Goal: Task Accomplishment & Management: Manage account settings

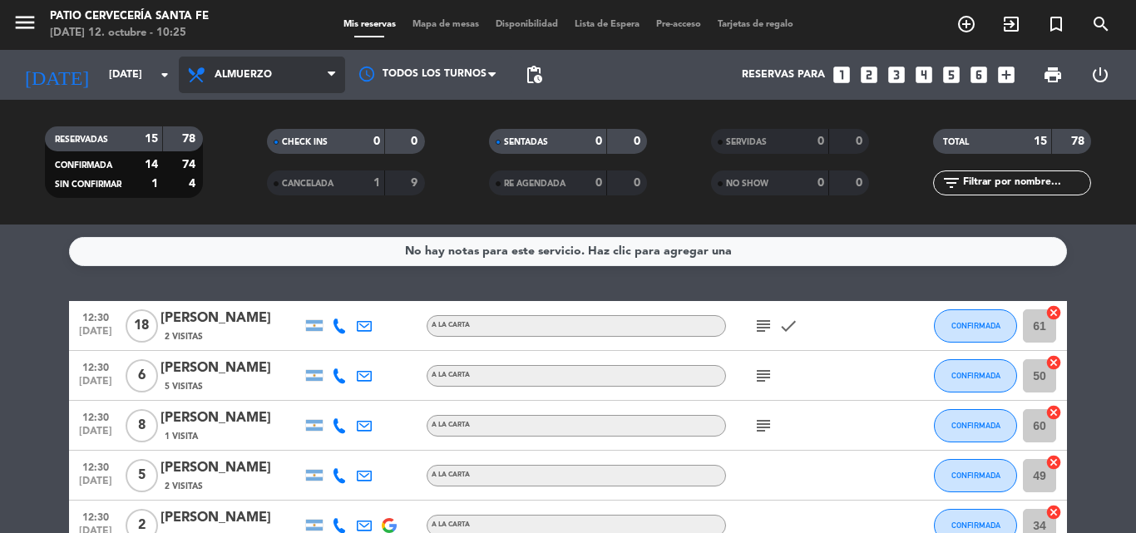
click at [310, 67] on span "Almuerzo" at bounding box center [262, 75] width 166 height 37
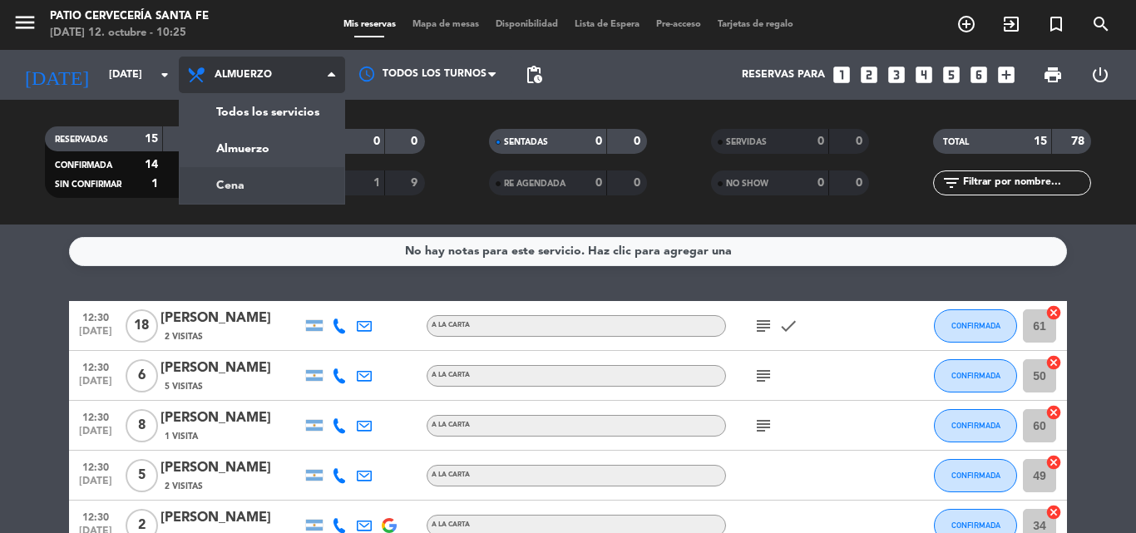
click at [300, 181] on div "menu Patio Cervecería Santa [PERSON_NAME][DATE] 12. octubre - 10:25 Mis reserva…" at bounding box center [568, 112] width 1136 height 224
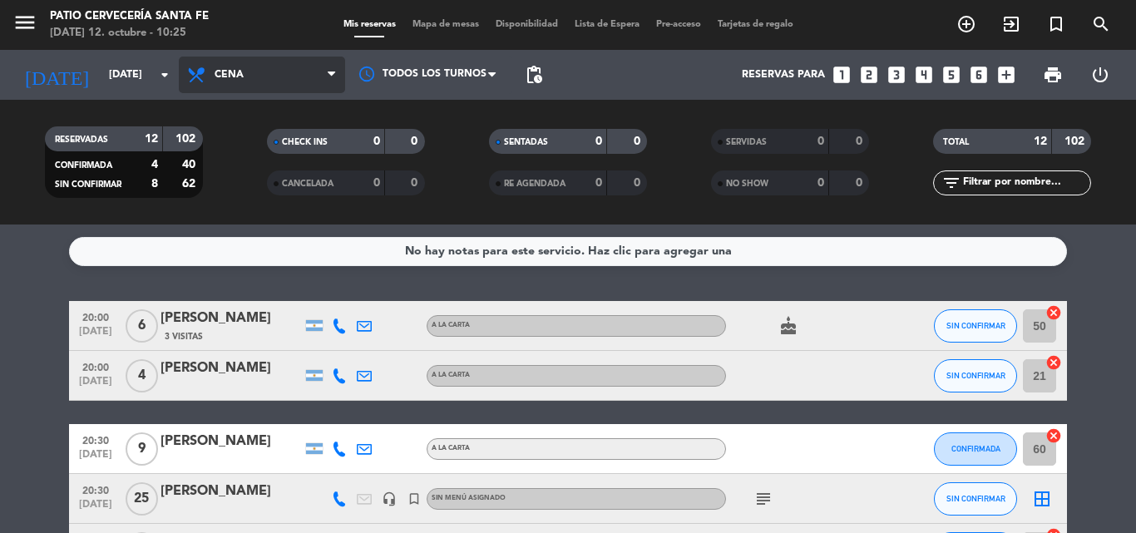
click at [259, 82] on span "Cena" at bounding box center [262, 75] width 166 height 37
click at [266, 147] on div "menu Patio Cervecería Santa [PERSON_NAME][DATE] 12. octubre - 10:25 Mis reserva…" at bounding box center [568, 112] width 1136 height 224
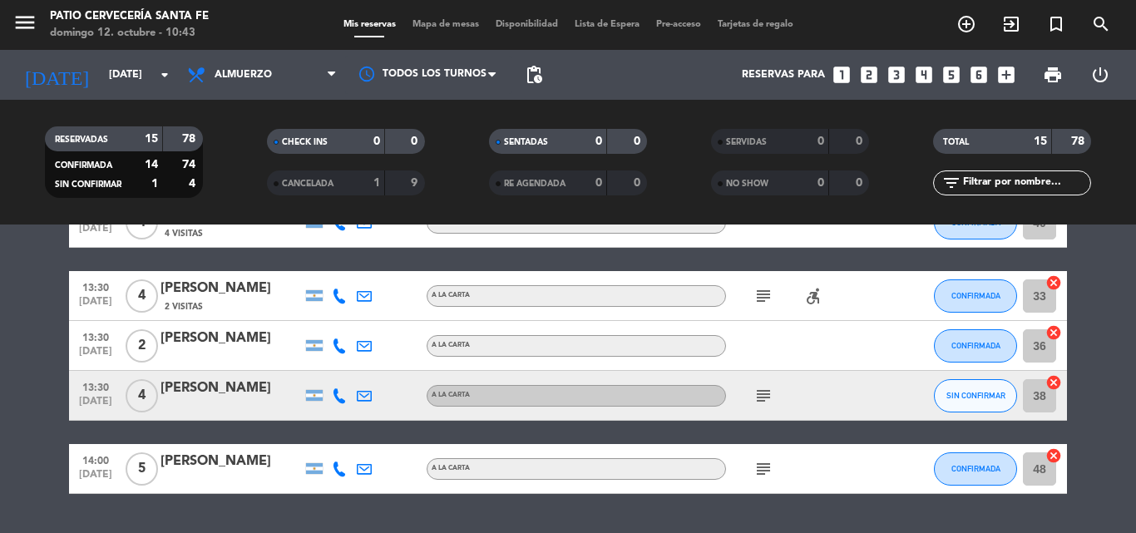
scroll to position [586, 0]
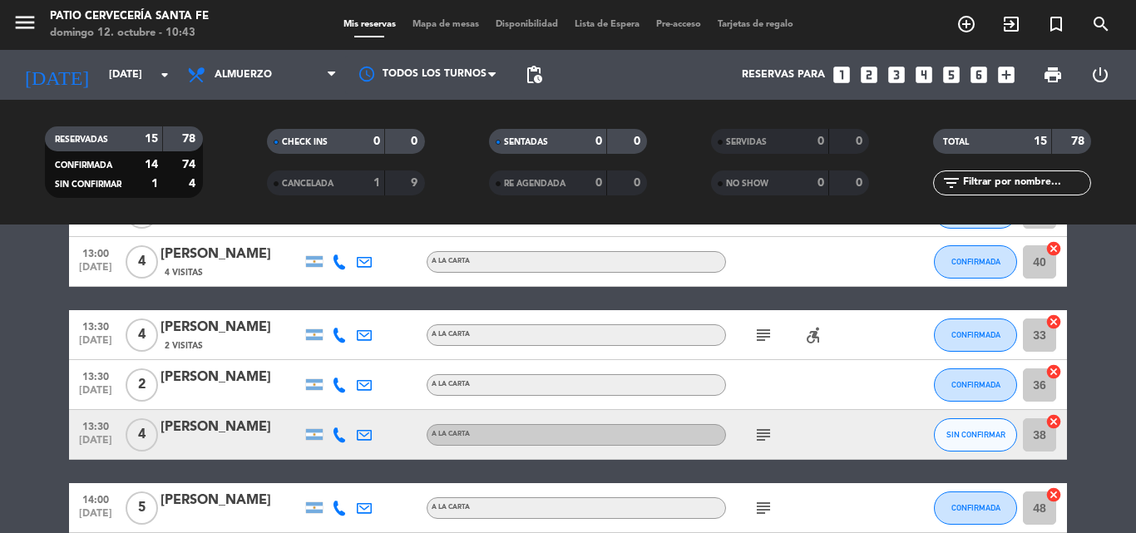
click at [763, 438] on icon "subject" at bounding box center [763, 435] width 20 height 20
click at [769, 433] on icon "subject" at bounding box center [763, 435] width 20 height 20
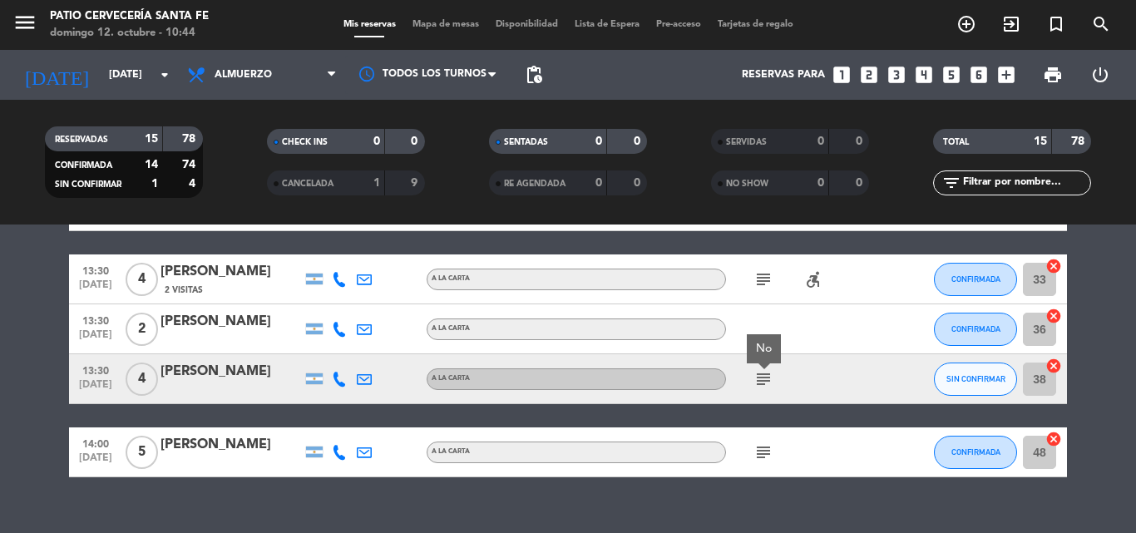
scroll to position [665, 0]
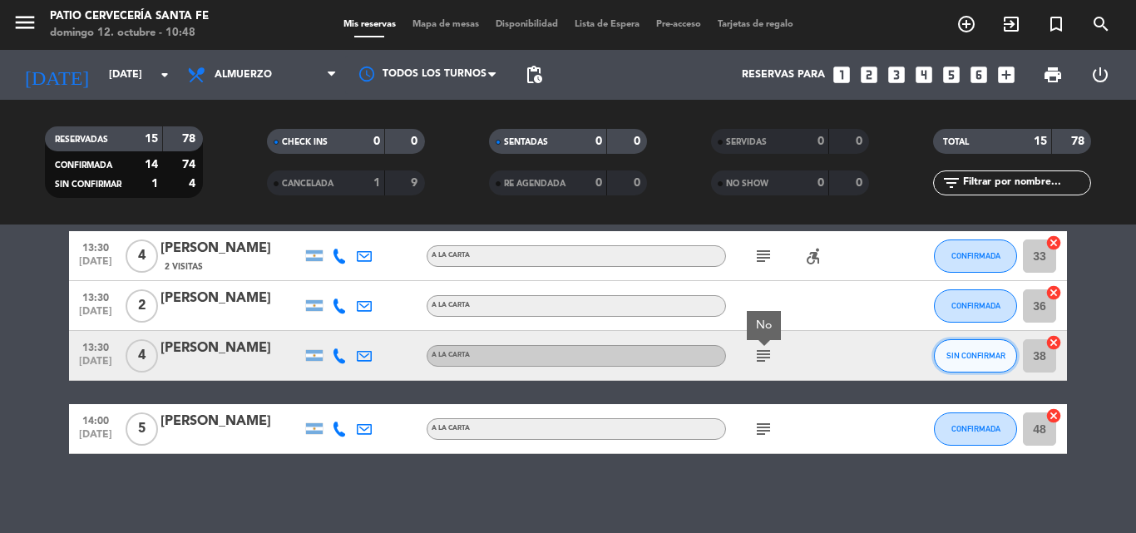
click at [965, 348] on button "SIN CONFIRMAR" at bounding box center [975, 355] width 83 height 33
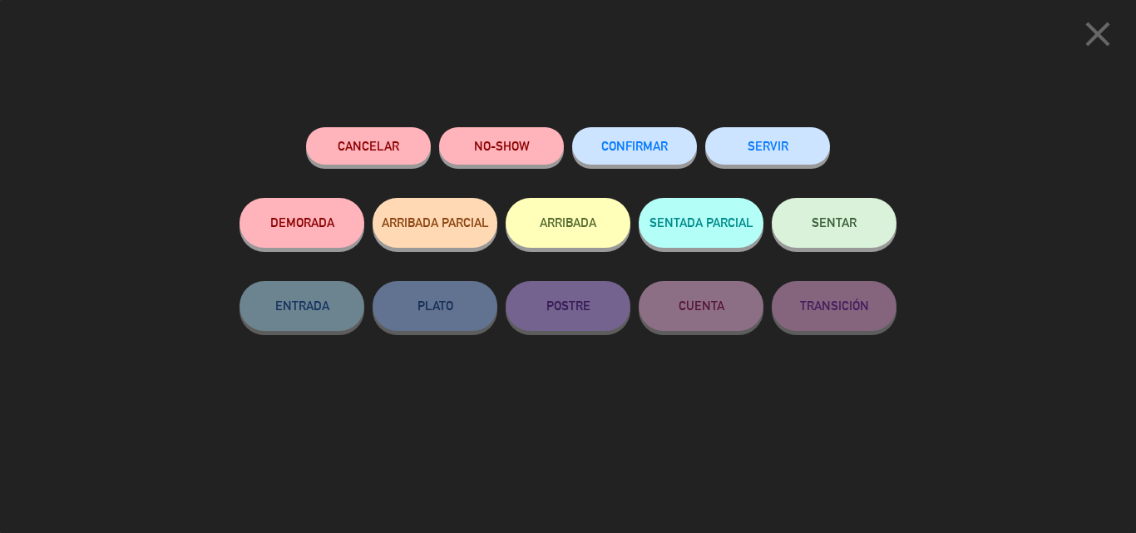
click at [609, 154] on button "CONFIRMAR" at bounding box center [634, 145] width 125 height 37
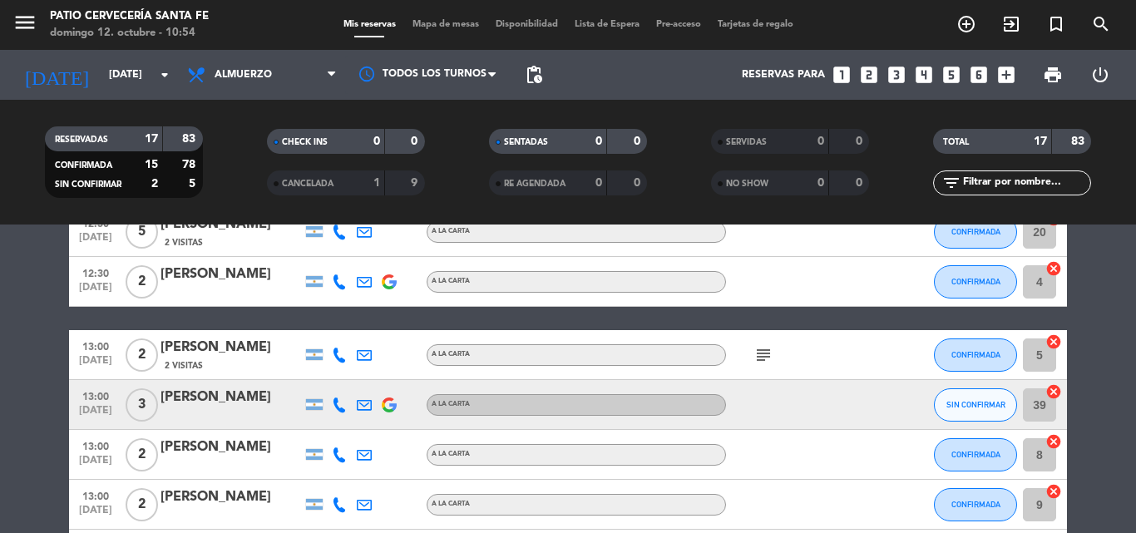
scroll to position [270, 0]
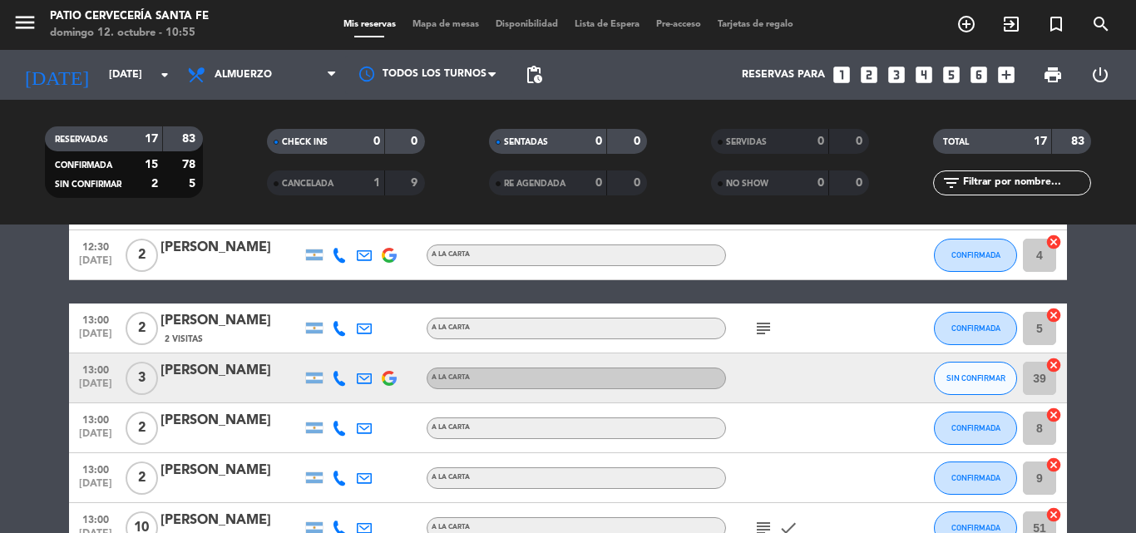
click at [217, 376] on div "[PERSON_NAME]" at bounding box center [230, 371] width 141 height 22
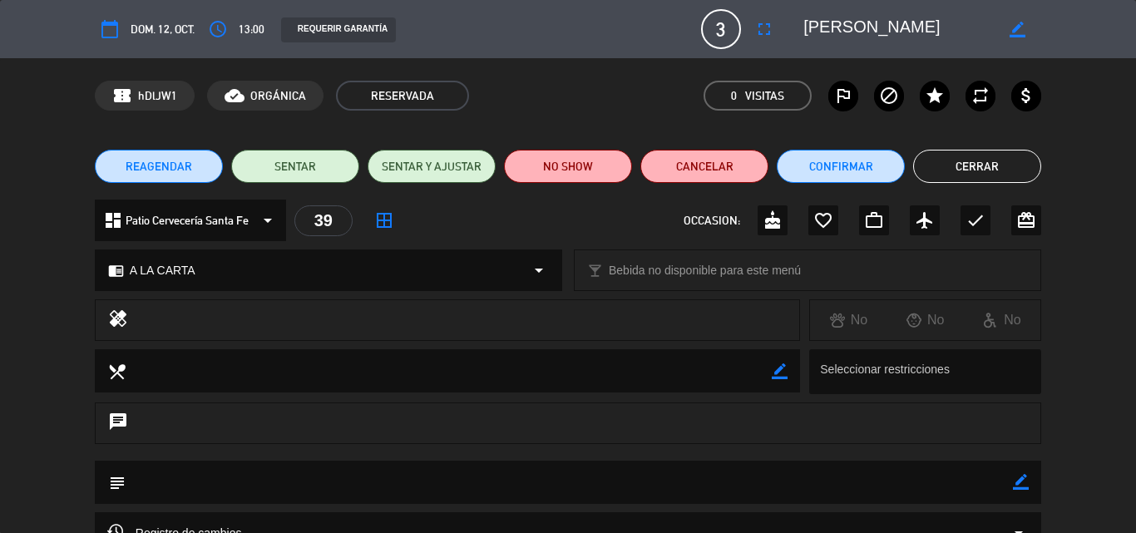
click at [876, 21] on textarea at bounding box center [898, 29] width 190 height 30
click at [992, 163] on button "Cerrar" at bounding box center [977, 166] width 128 height 33
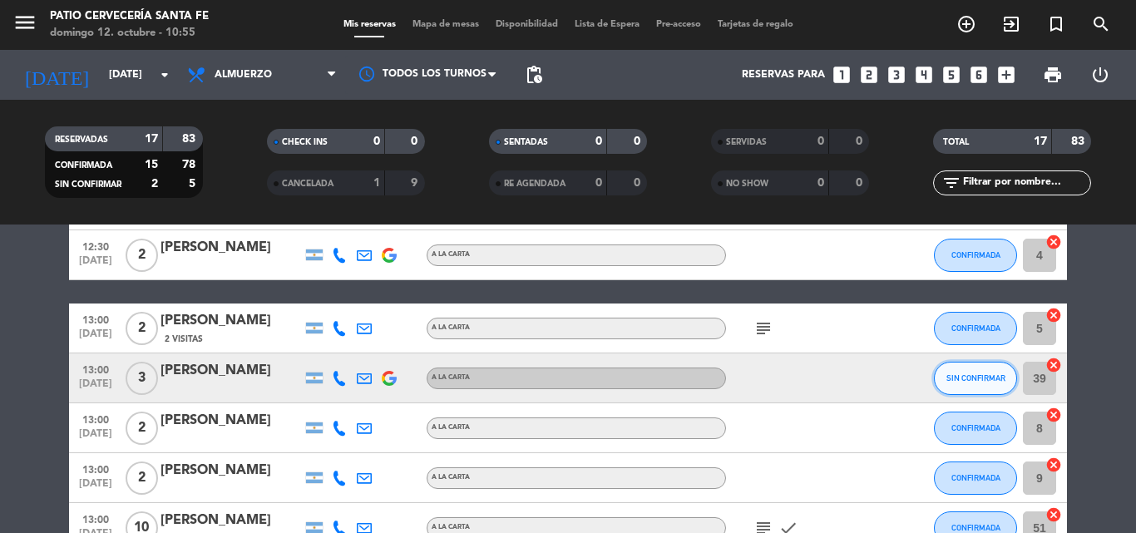
click at [939, 385] on button "SIN CONFIRMAR" at bounding box center [975, 378] width 83 height 33
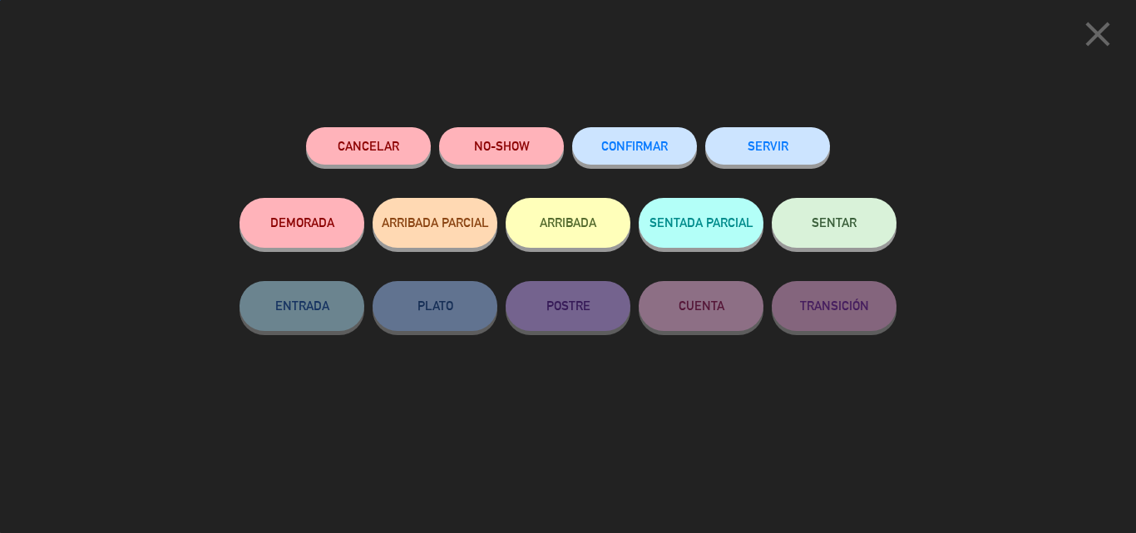
click at [668, 139] on button "CONFIRMAR" at bounding box center [634, 145] width 125 height 37
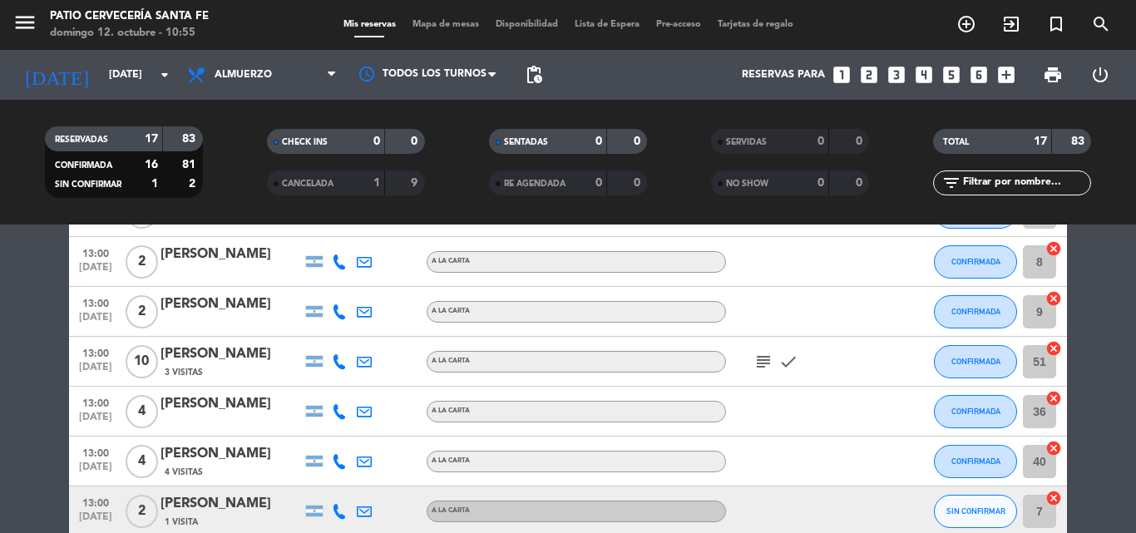
scroll to position [520, 0]
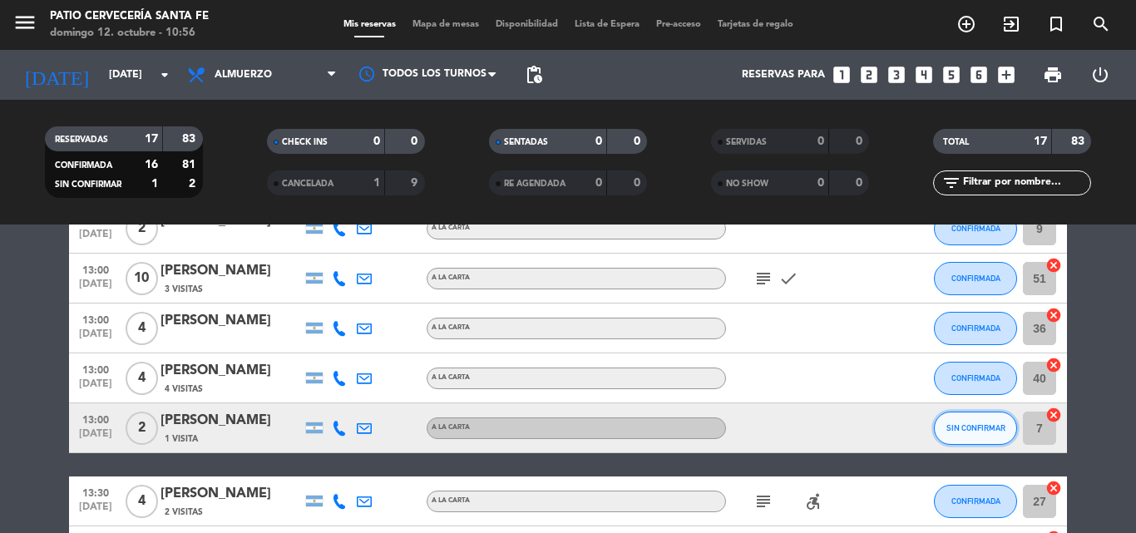
click at [948, 436] on button "SIN CONFIRMAR" at bounding box center [975, 428] width 83 height 33
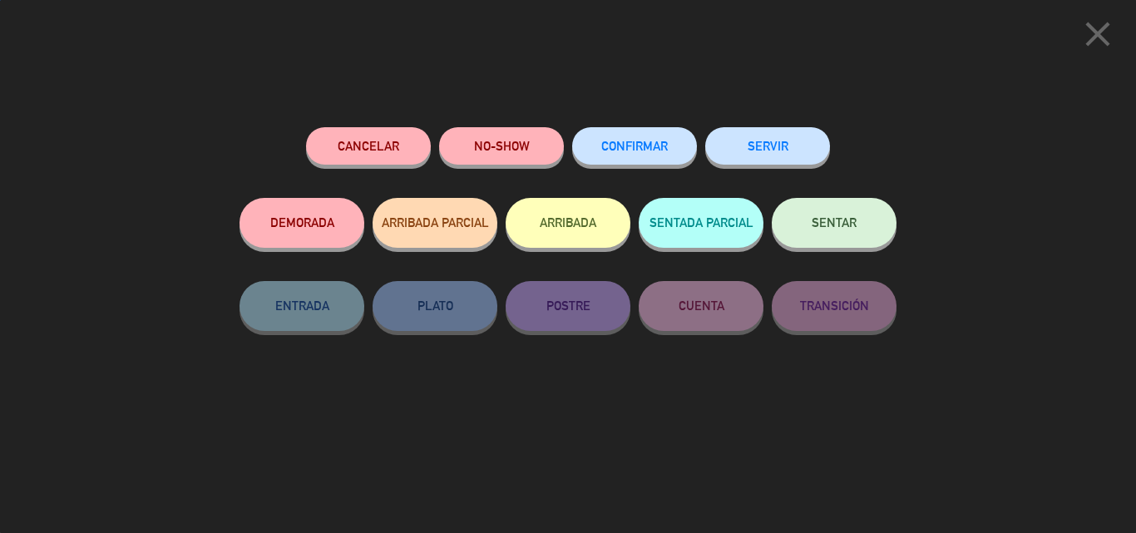
click at [617, 146] on span "CONFIRMAR" at bounding box center [634, 146] width 67 height 14
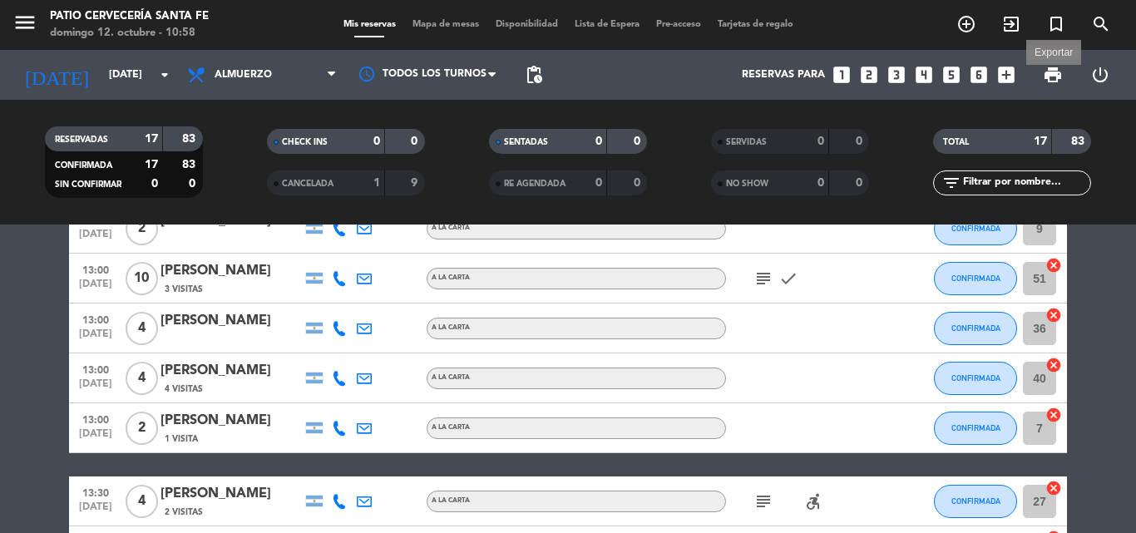
click at [1052, 78] on span "print" at bounding box center [1053, 75] width 20 height 20
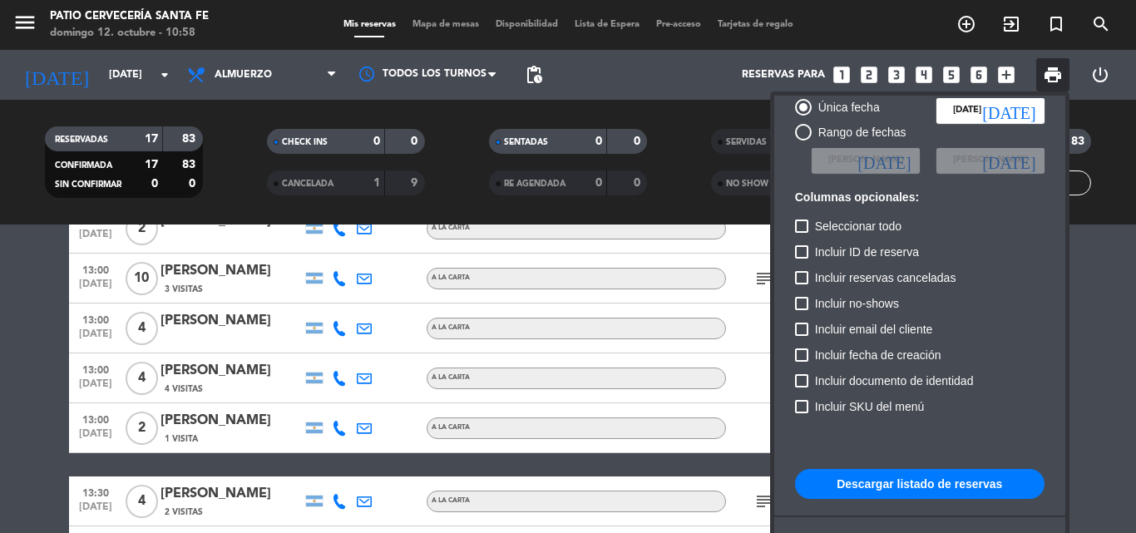
scroll to position [83, 0]
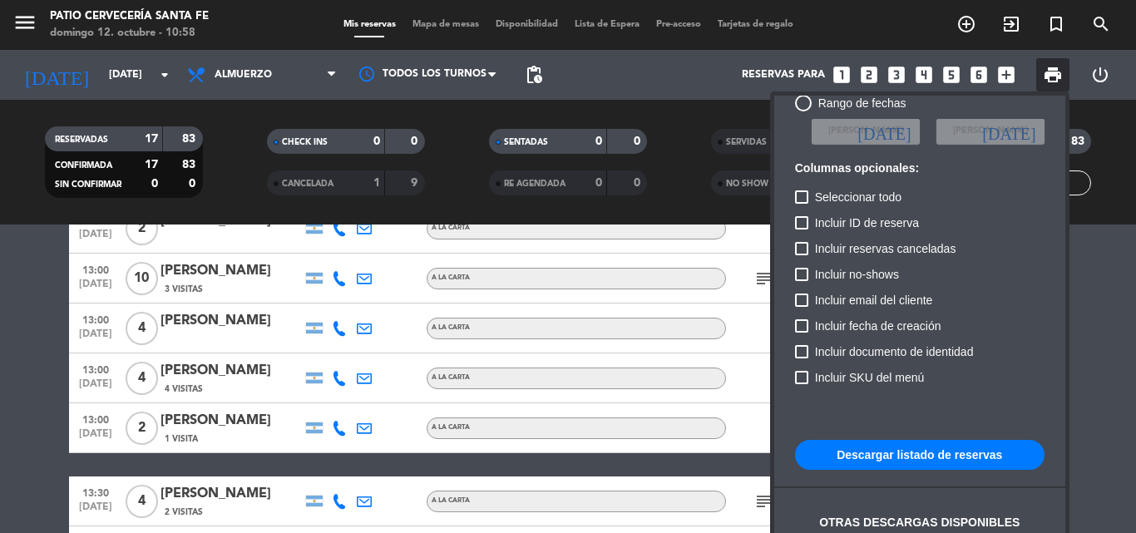
click at [889, 454] on button "Descargar listado de reservas" at bounding box center [919, 455] width 249 height 30
click at [36, 291] on div at bounding box center [568, 266] width 1136 height 533
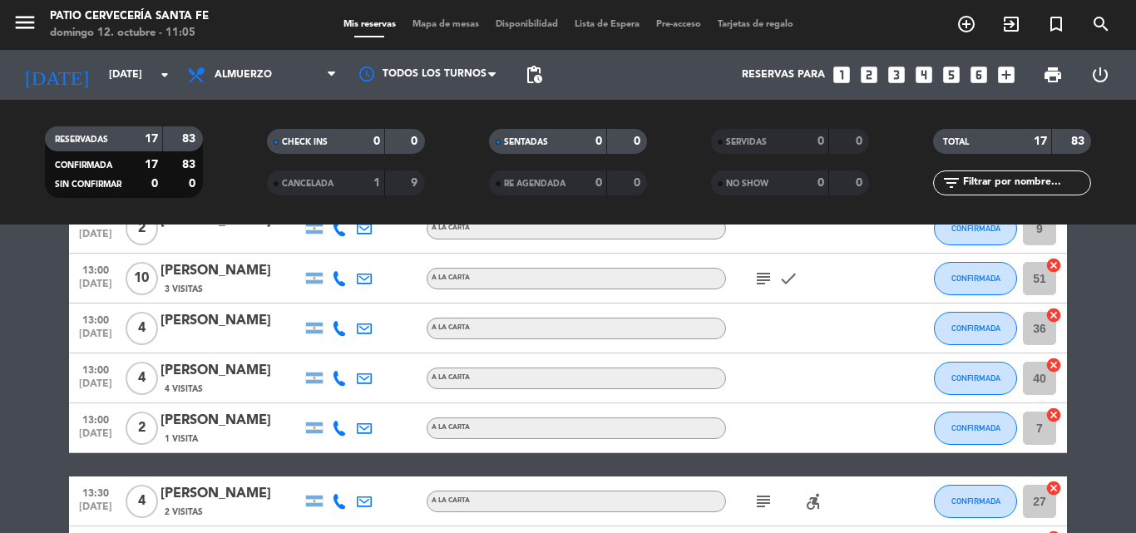
scroll to position [104, 0]
